Goal: Information Seeking & Learning: Learn about a topic

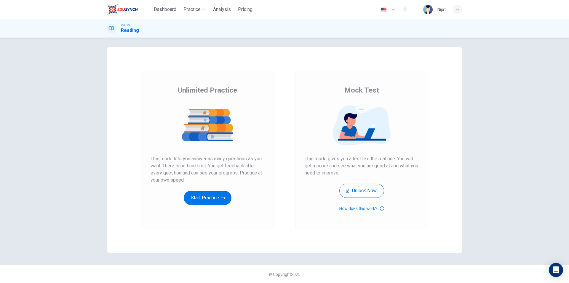
scroll to position [3, 0]
click at [217, 197] on button "Start Practice" at bounding box center [208, 197] width 48 height 14
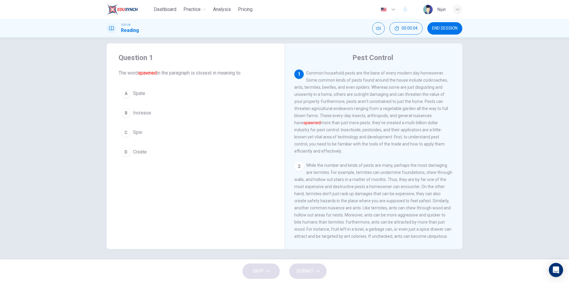
scroll to position [8, 0]
click at [347, 73] on span "Common household pests are the bane of every modern day homeowner. Some common …" at bounding box center [371, 110] width 154 height 83
click at [345, 72] on span "Common household pests are the bane of every modern day homeowner. Some common …" at bounding box center [371, 110] width 154 height 83
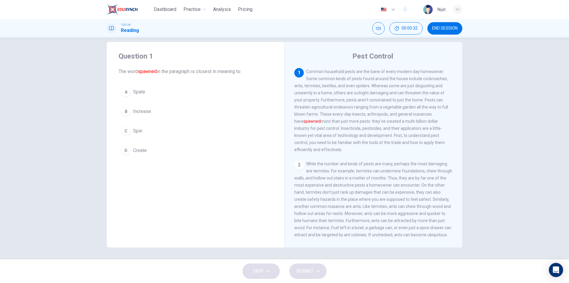
drag, startPoint x: 343, startPoint y: 72, endPoint x: 355, endPoint y: 73, distance: 12.2
click at [355, 73] on span "Common household pests are the bane of every modern day homeowner. Some common …" at bounding box center [371, 110] width 154 height 83
drag, startPoint x: 353, startPoint y: 74, endPoint x: 366, endPoint y: 79, distance: 14.2
click at [366, 79] on span "Common household pests are the bane of every modern day homeowner. Some common …" at bounding box center [371, 110] width 154 height 83
click at [320, 110] on span "Common household pests are the bane of every modern day homeowner. Some common …" at bounding box center [371, 110] width 154 height 83
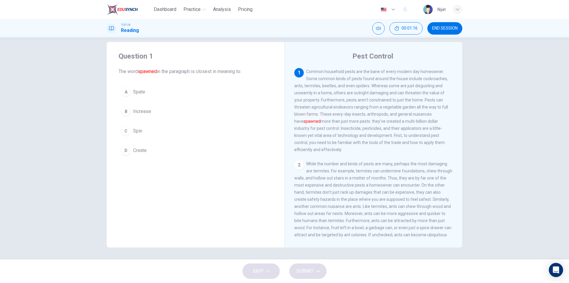
click at [321, 109] on span "Common household pests are the bane of every modern day homeowner. Some common …" at bounding box center [371, 110] width 154 height 83
drag, startPoint x: 321, startPoint y: 109, endPoint x: 353, endPoint y: 111, distance: 32.6
click at [350, 111] on span "Common household pests are the bane of every modern day homeowner. Some common …" at bounding box center [371, 110] width 154 height 83
drag, startPoint x: 336, startPoint y: 158, endPoint x: 352, endPoint y: 160, distance: 16.5
click at [351, 161] on div "2 While the number and kinds of pests are many, perhaps the most damaging are t…" at bounding box center [373, 203] width 159 height 85
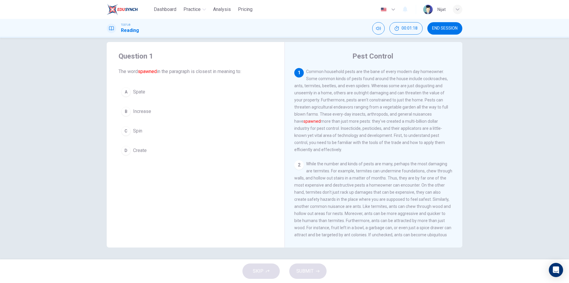
drag, startPoint x: 353, startPoint y: 160, endPoint x: 365, endPoint y: 158, distance: 11.9
click at [365, 162] on span "While the number and kinds of pests are many, perhaps the most damaging are ter…" at bounding box center [373, 203] width 158 height 83
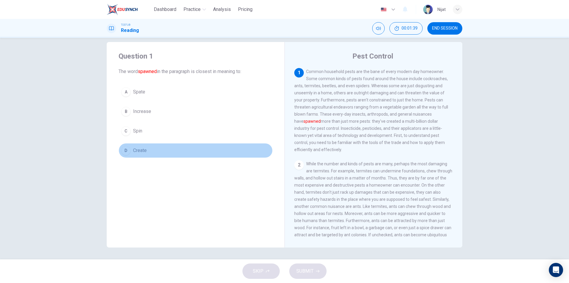
click at [124, 151] on div "D" at bounding box center [125, 150] width 9 height 9
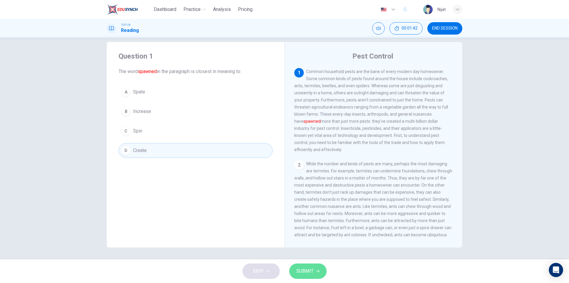
click at [306, 268] on span "SUBMIT" at bounding box center [304, 271] width 17 height 8
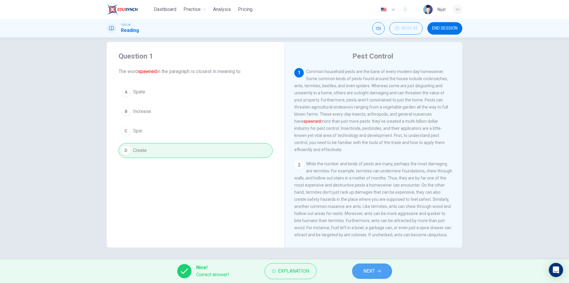
click at [368, 274] on span "NEXT" at bounding box center [369, 271] width 12 height 8
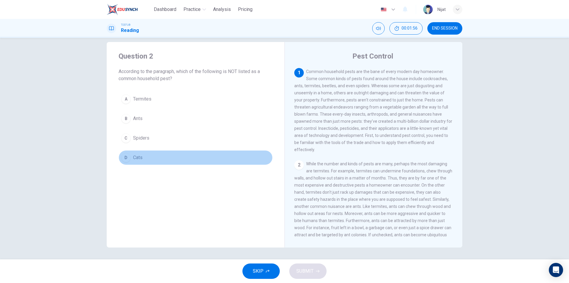
click at [124, 158] on div "D" at bounding box center [125, 157] width 9 height 9
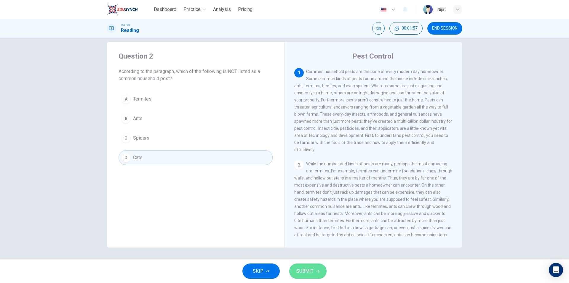
click at [318, 271] on icon "button" at bounding box center [318, 272] width 4 height 4
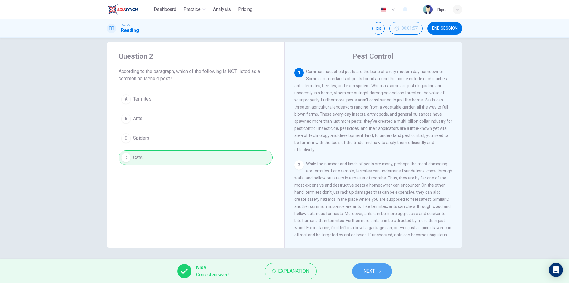
click at [376, 274] on button "NEXT" at bounding box center [372, 271] width 40 height 15
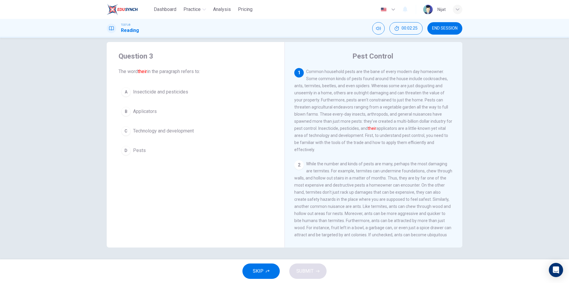
click at [127, 88] on div "A" at bounding box center [125, 91] width 9 height 9
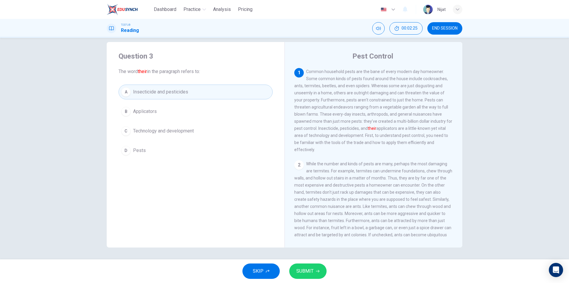
click at [317, 274] on button "SUBMIT" at bounding box center [307, 271] width 37 height 15
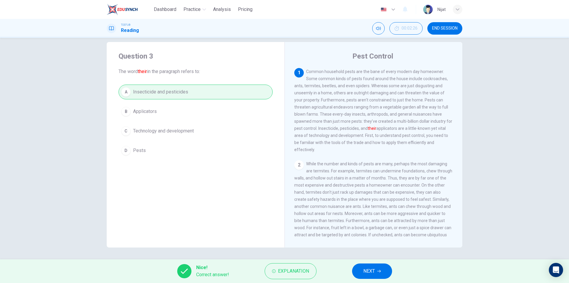
click at [385, 263] on div "Nice! Correct answer! Explanation NEXT" at bounding box center [284, 272] width 569 height 24
click at [382, 268] on button "NEXT" at bounding box center [372, 271] width 40 height 15
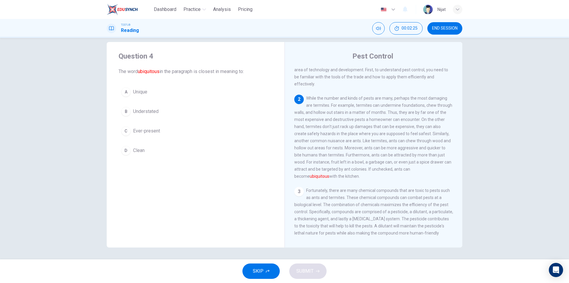
scroll to position [66, 0]
click at [146, 68] on div "Question 4 The word ubiquitous in the paragraph is closest in meaning to:" at bounding box center [195, 64] width 154 height 24
click at [147, 69] on font "ubiquitous" at bounding box center [149, 72] width 22 height 6
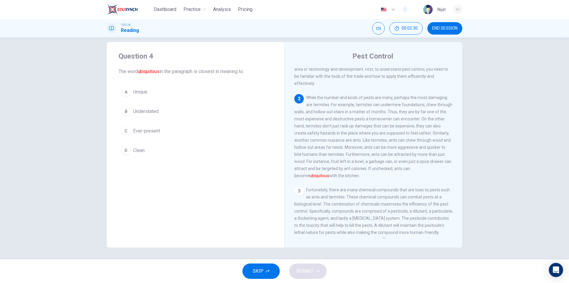
click at [148, 73] on font "ubiquitous" at bounding box center [149, 72] width 22 height 6
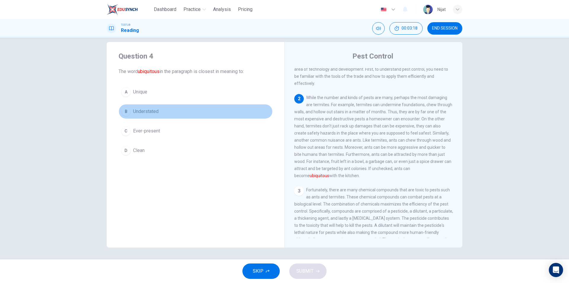
click at [126, 114] on div "B" at bounding box center [125, 111] width 9 height 9
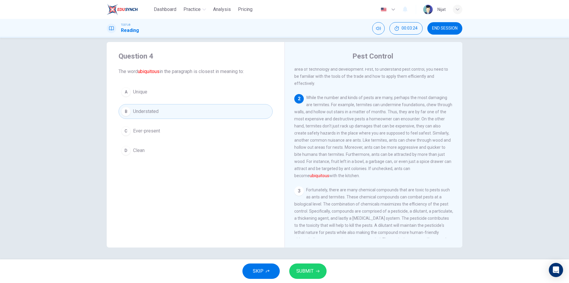
click at [145, 135] on button "C Ever-present" at bounding box center [195, 131] width 154 height 15
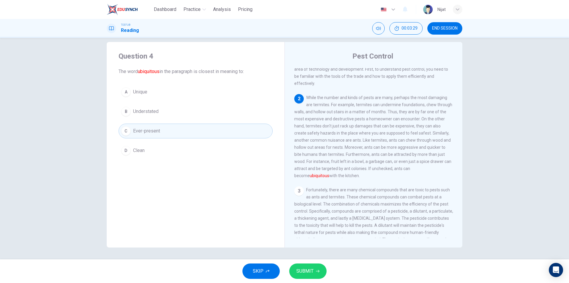
click at [200, 106] on button "B Understated" at bounding box center [195, 111] width 154 height 15
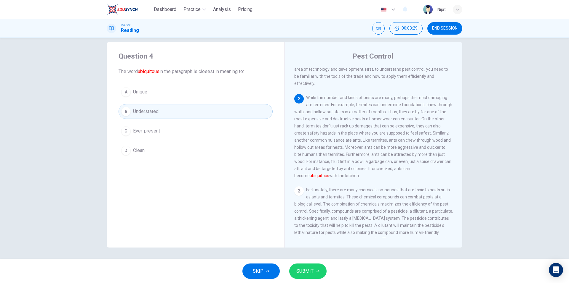
drag, startPoint x: 204, startPoint y: 122, endPoint x: 225, endPoint y: 153, distance: 36.7
click at [205, 123] on div "A Unique B Understated C Ever-present D Clean" at bounding box center [195, 121] width 154 height 73
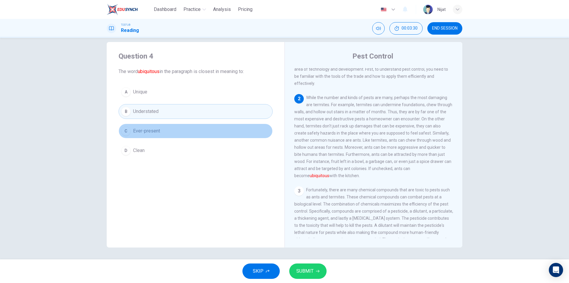
drag, startPoint x: 217, startPoint y: 125, endPoint x: 220, endPoint y: 129, distance: 4.9
click at [217, 125] on button "C Ever-present" at bounding box center [195, 131] width 154 height 15
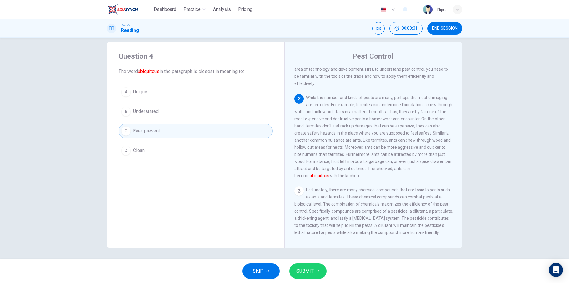
click at [220, 129] on button "C Ever-present" at bounding box center [195, 131] width 154 height 15
click at [305, 265] on button "SUBMIT" at bounding box center [307, 271] width 37 height 15
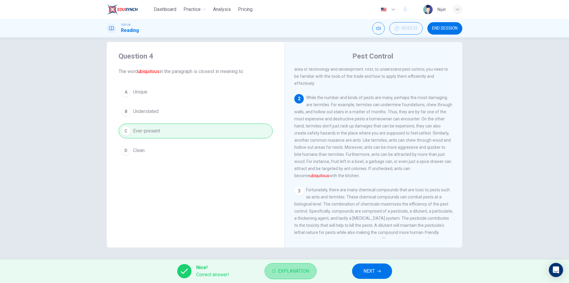
click at [278, 270] on span "Explanation" at bounding box center [293, 271] width 31 height 8
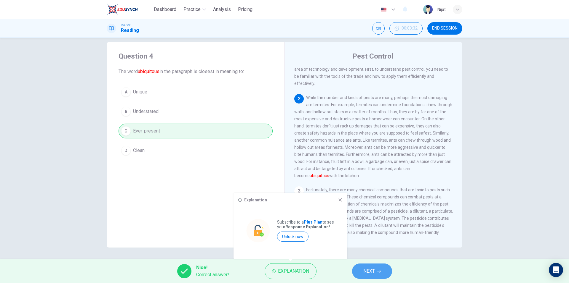
click at [359, 271] on button "NEXT" at bounding box center [372, 271] width 40 height 15
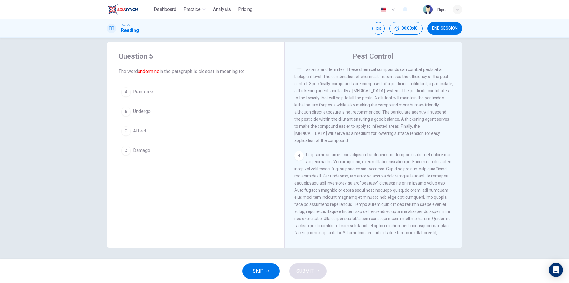
scroll to position [118, 0]
